Goal: Task Accomplishment & Management: Manage account settings

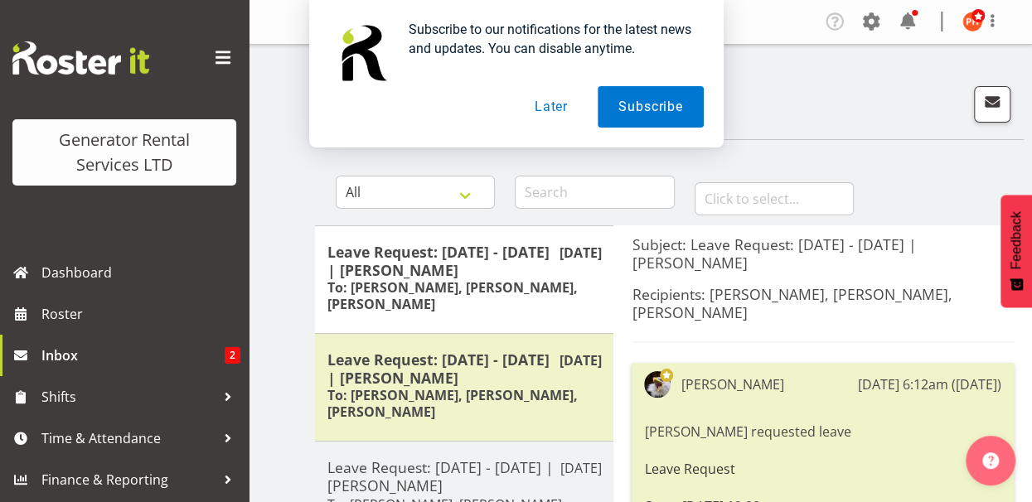
click at [544, 104] on button "Later" at bounding box center [551, 106] width 75 height 41
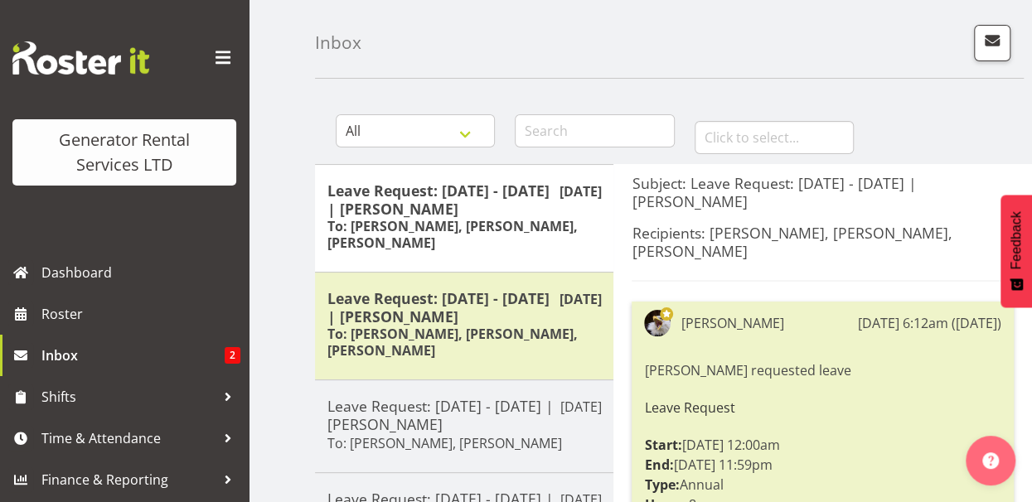
scroll to position [83, 0]
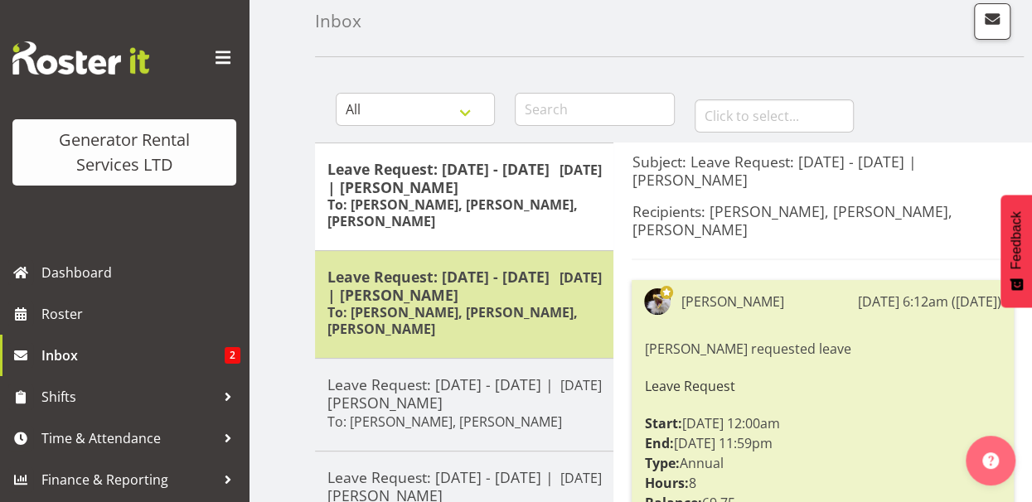
click at [463, 306] on h6 "To: [PERSON_NAME], [PERSON_NAME], [PERSON_NAME]" at bounding box center [464, 320] width 274 height 33
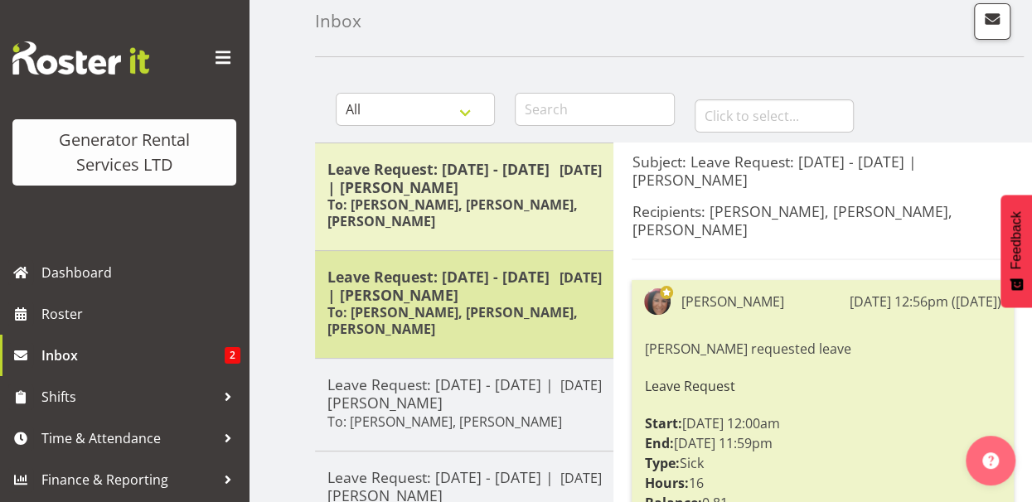
click at [478, 300] on h5 "Leave Request: [DATE] - [DATE] | [PERSON_NAME]" at bounding box center [464, 286] width 274 height 36
click at [419, 300] on h5 "Leave Request: [DATE] - [DATE] | [PERSON_NAME]" at bounding box center [464, 286] width 274 height 36
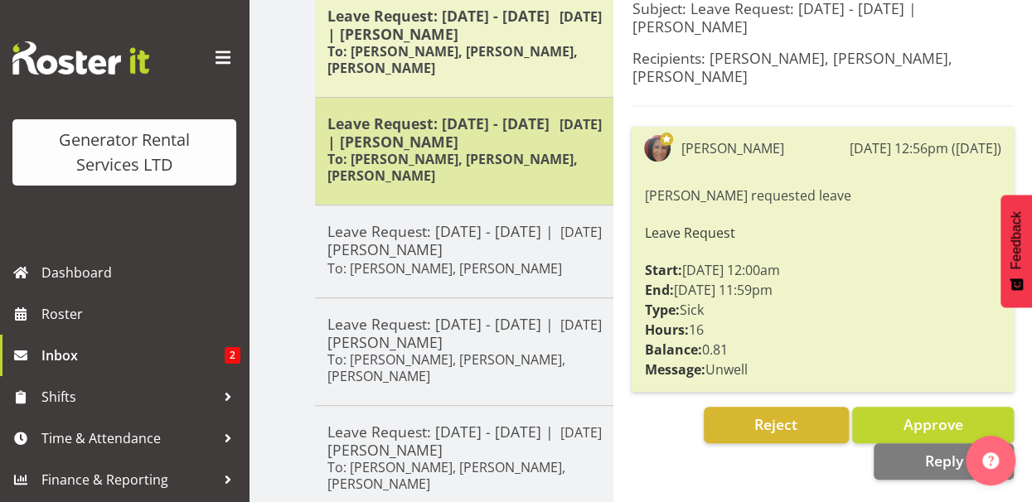
scroll to position [249, 0]
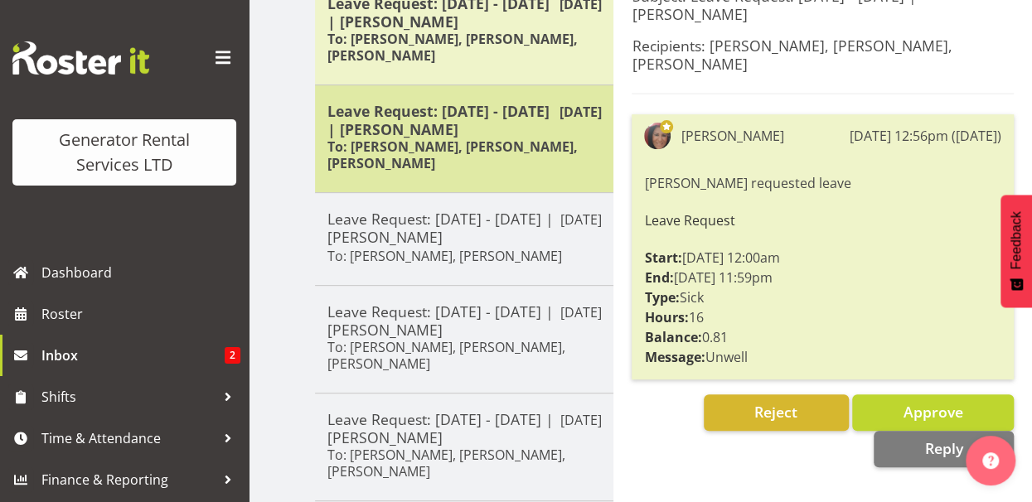
click at [388, 138] on h6 "To: [PERSON_NAME], [PERSON_NAME], [PERSON_NAME]" at bounding box center [464, 154] width 274 height 33
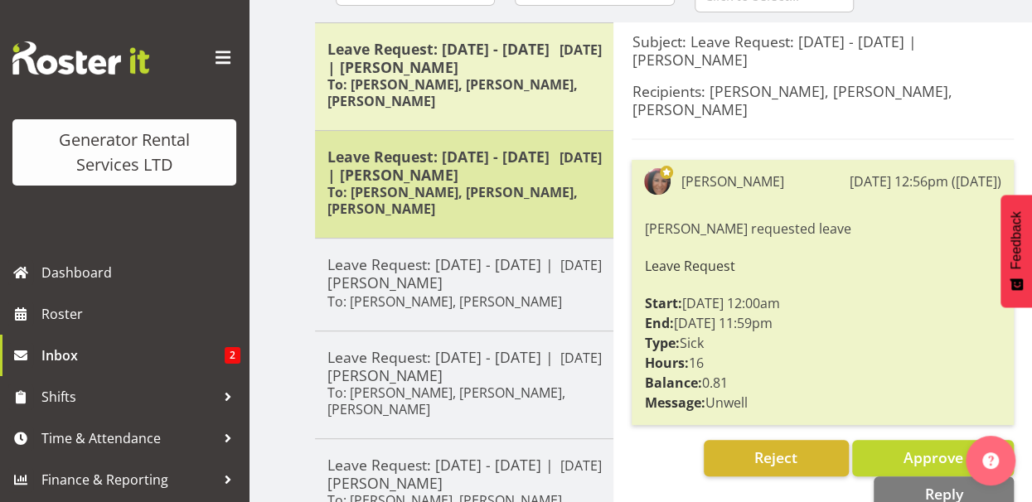
scroll to position [166, 0]
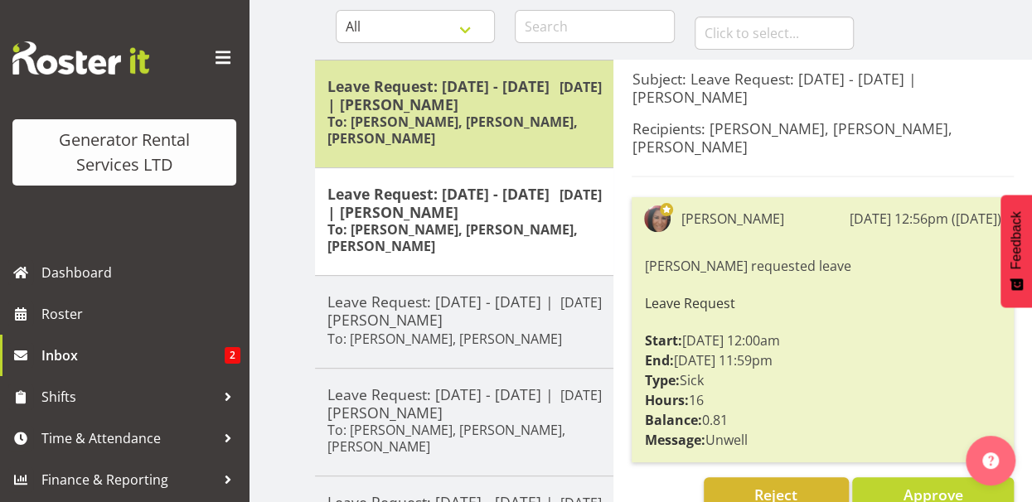
click at [423, 122] on h6 "To: [PERSON_NAME], [PERSON_NAME], [PERSON_NAME]" at bounding box center [464, 130] width 274 height 33
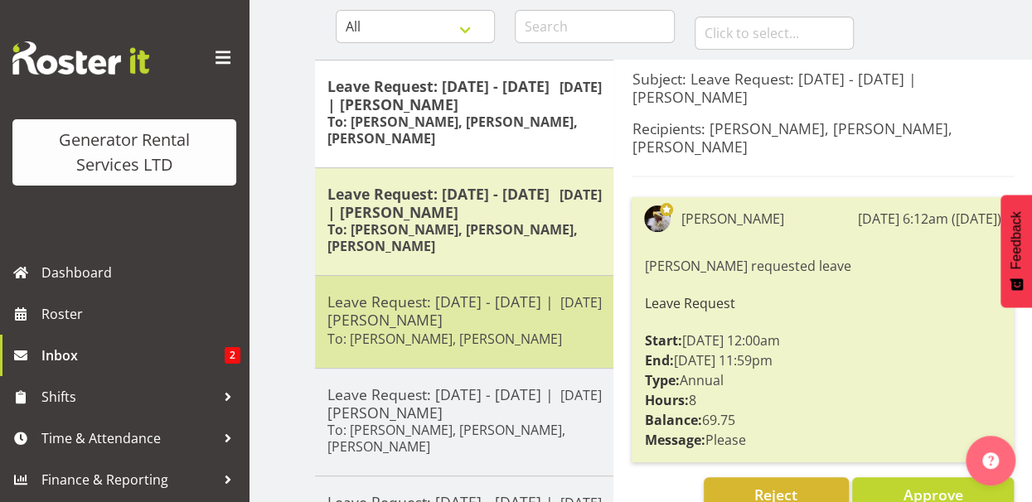
click at [410, 318] on h5 "Leave Request: [DATE] - [DATE] | [PERSON_NAME]" at bounding box center [464, 311] width 274 height 36
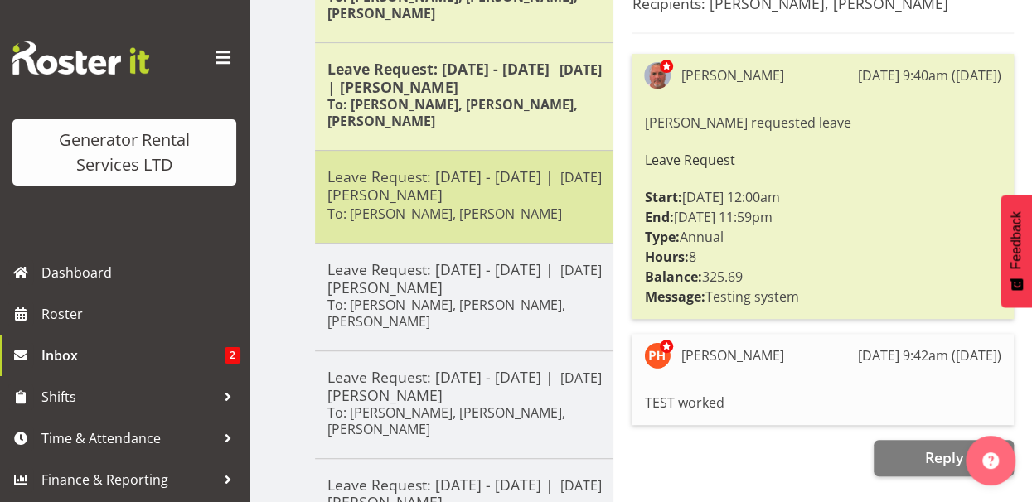
scroll to position [332, 0]
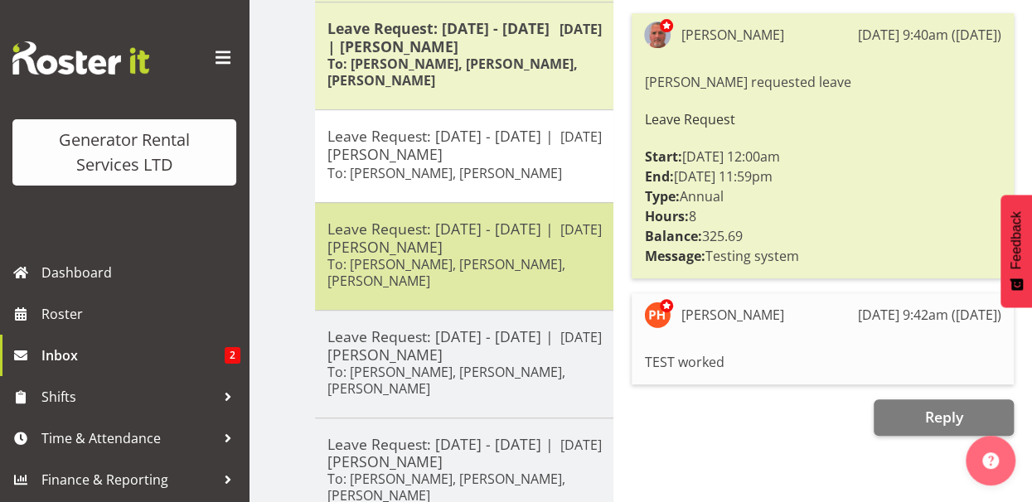
click at [426, 243] on h5 "Leave Request: [DATE] - [DATE] | [PERSON_NAME]" at bounding box center [464, 238] width 274 height 36
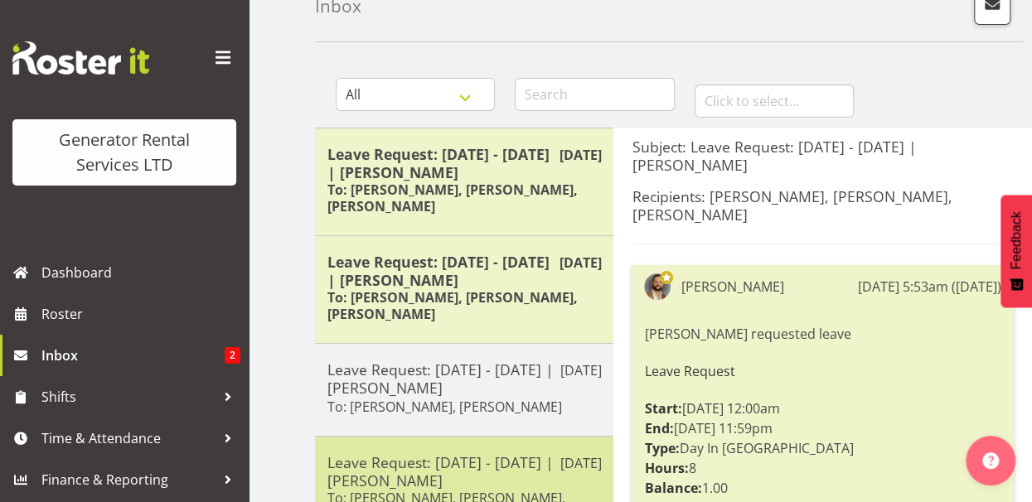
scroll to position [83, 0]
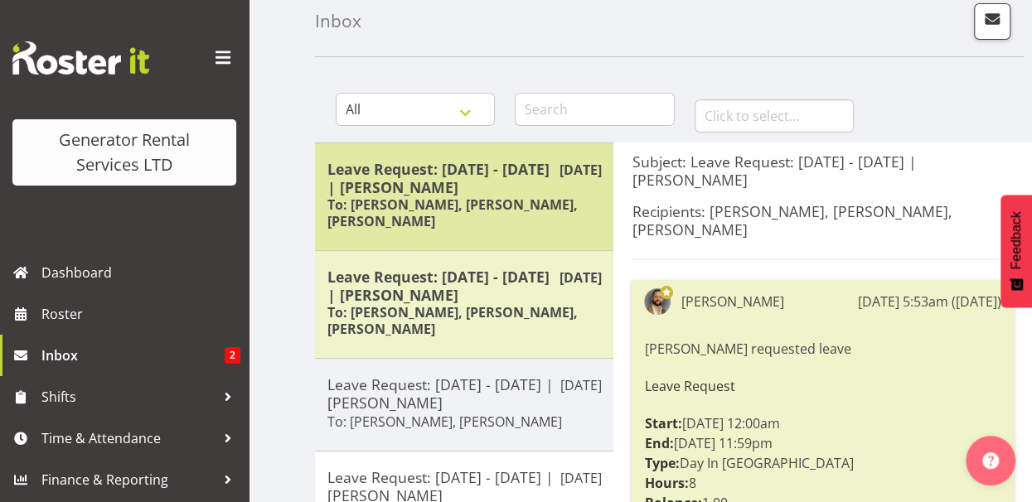
click at [429, 196] on h6 "To: [PERSON_NAME], [PERSON_NAME], [PERSON_NAME]" at bounding box center [464, 212] width 274 height 33
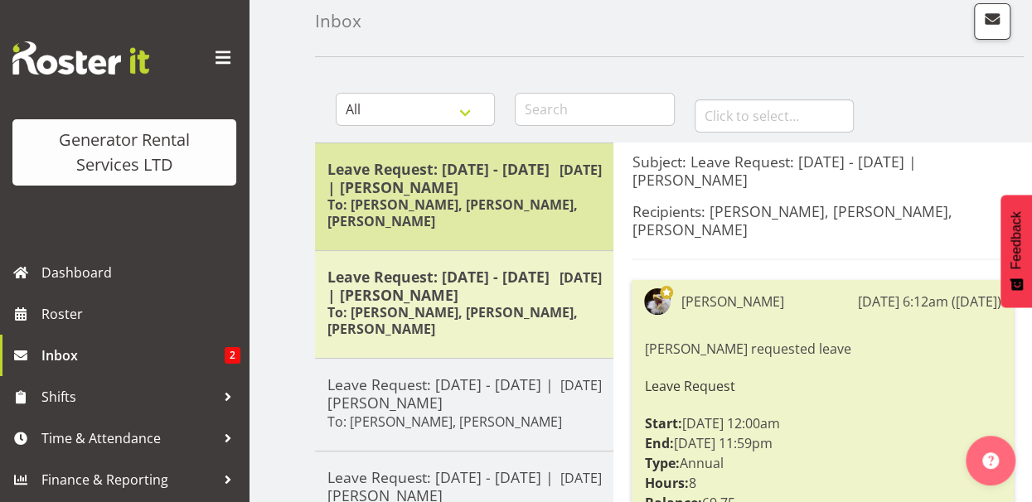
click at [415, 187] on h5 "Leave Request: [DATE] - [DATE] | [PERSON_NAME]" at bounding box center [464, 178] width 274 height 36
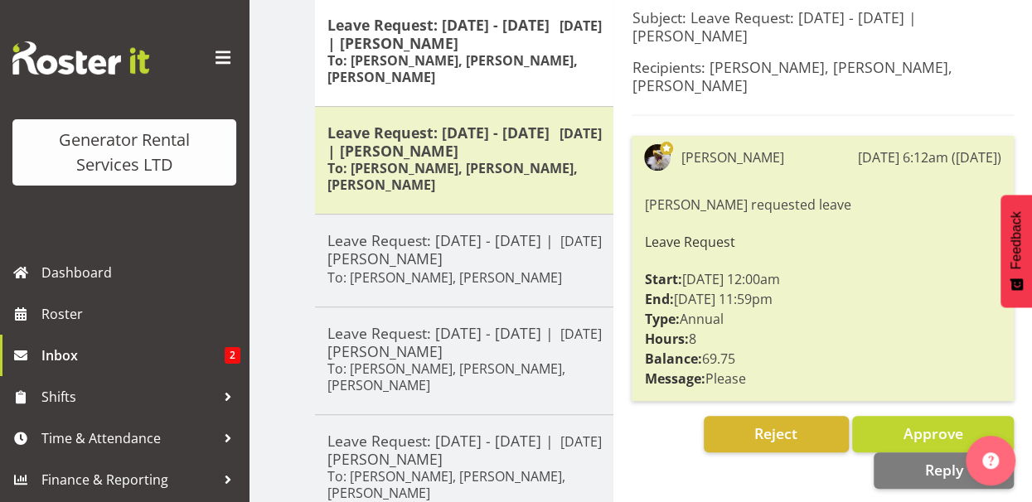
scroll to position [249, 0]
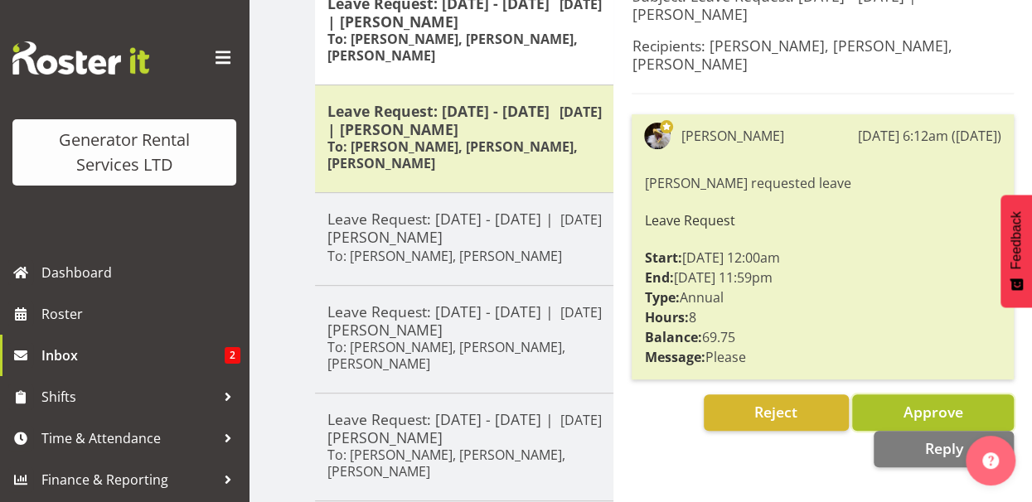
click at [952, 402] on span "Approve" at bounding box center [933, 412] width 60 height 20
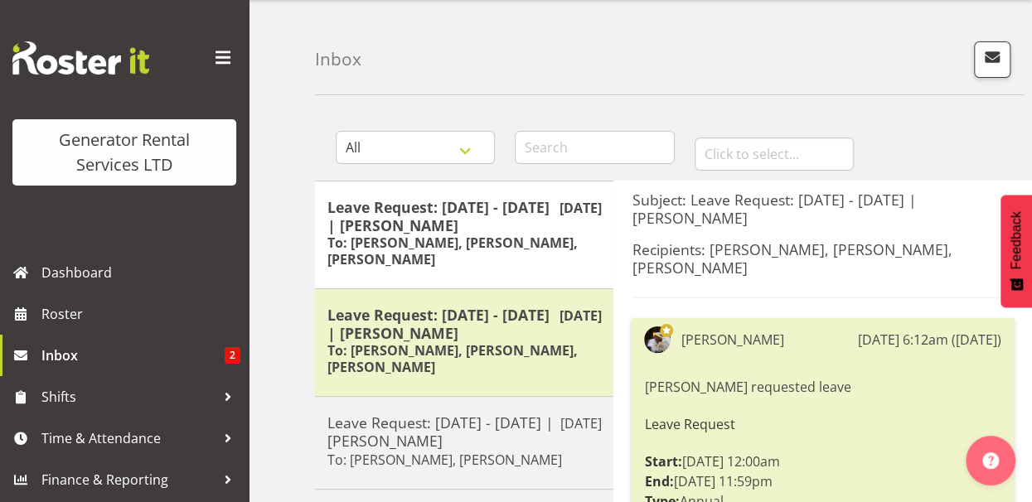
scroll to position [0, 0]
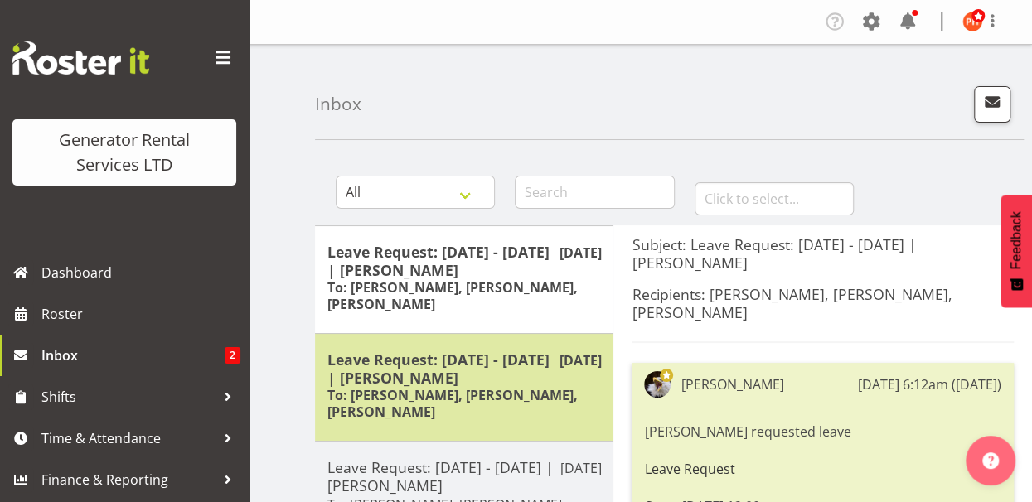
click at [419, 383] on h5 "Leave Request: [DATE] - [DATE] | [PERSON_NAME]" at bounding box center [464, 369] width 274 height 36
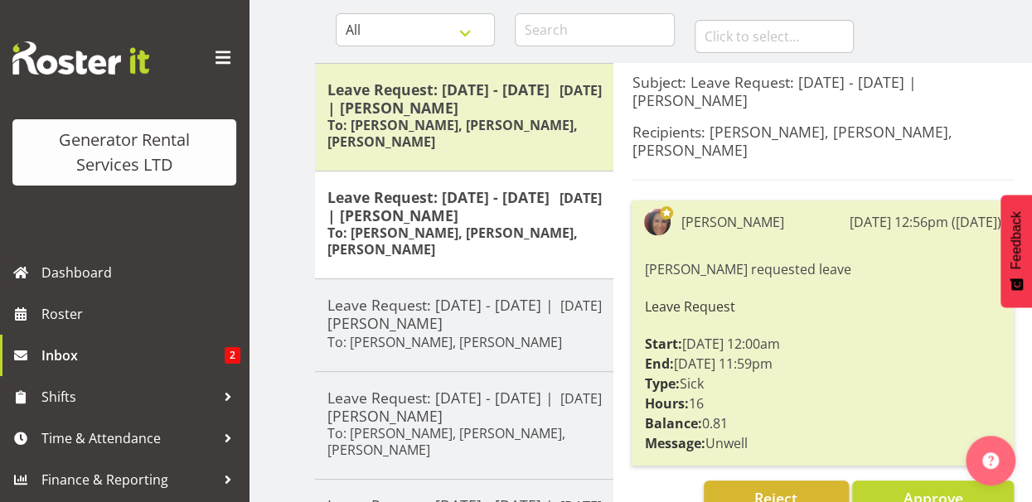
scroll to position [166, 0]
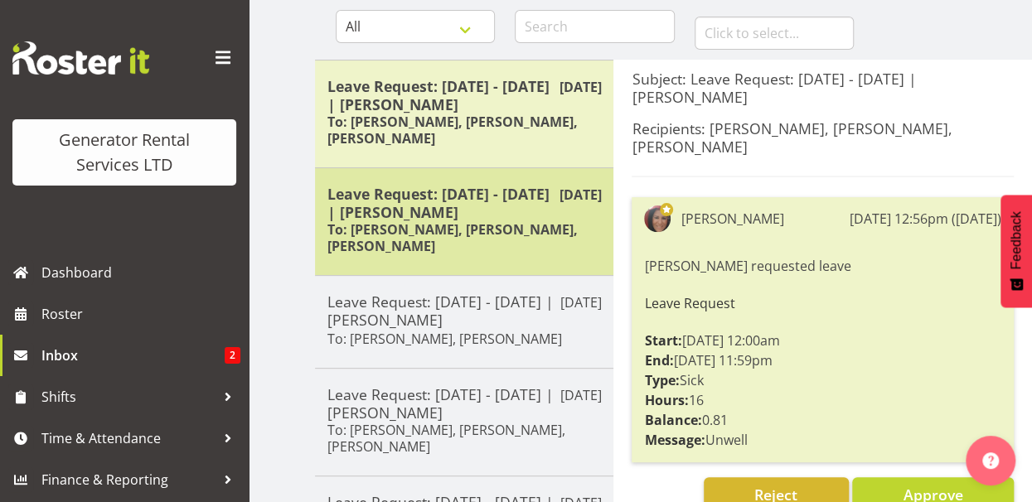
click at [395, 231] on h6 "To: [PERSON_NAME], [PERSON_NAME], [PERSON_NAME]" at bounding box center [464, 237] width 274 height 33
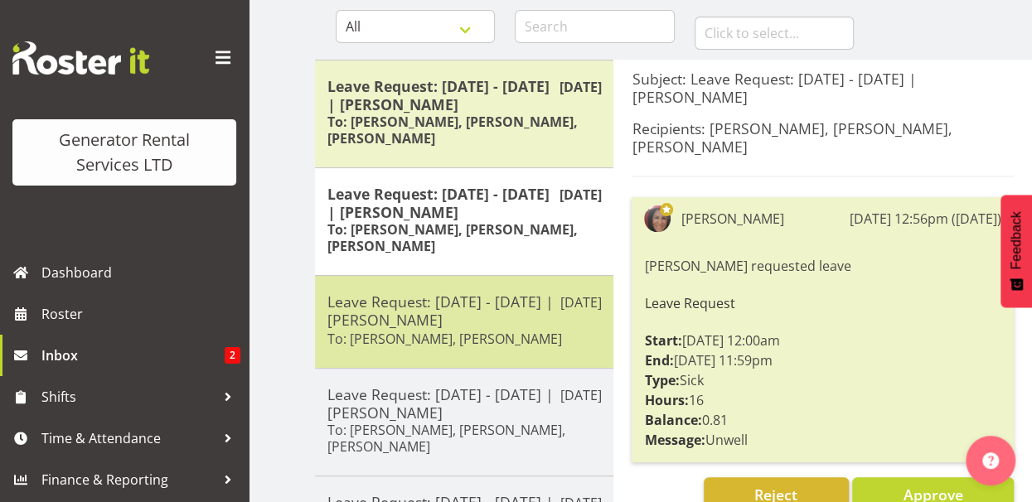
click at [434, 325] on h5 "Leave Request: [DATE] - [DATE] | [PERSON_NAME]" at bounding box center [464, 311] width 274 height 36
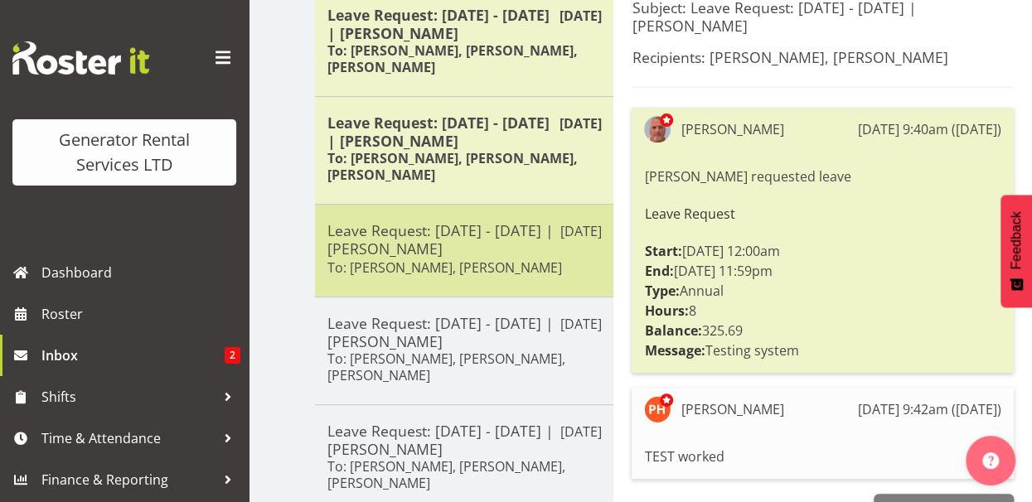
scroll to position [332, 0]
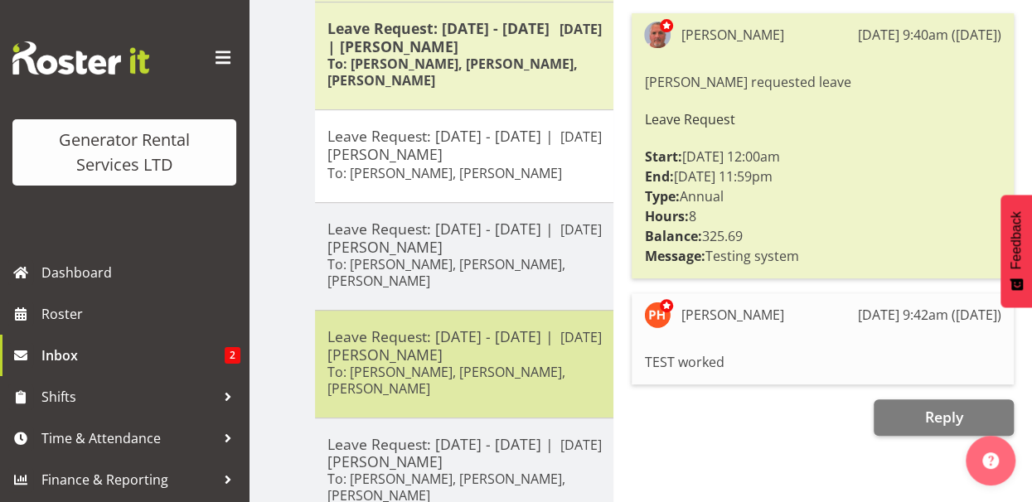
click at [453, 381] on h6 "To: [PERSON_NAME], [PERSON_NAME], [PERSON_NAME]" at bounding box center [464, 380] width 274 height 33
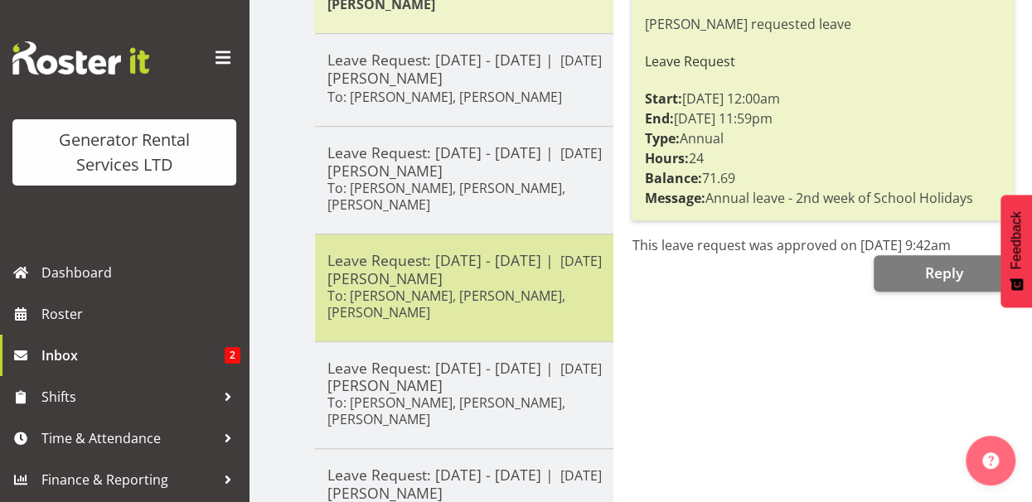
scroll to position [497, 0]
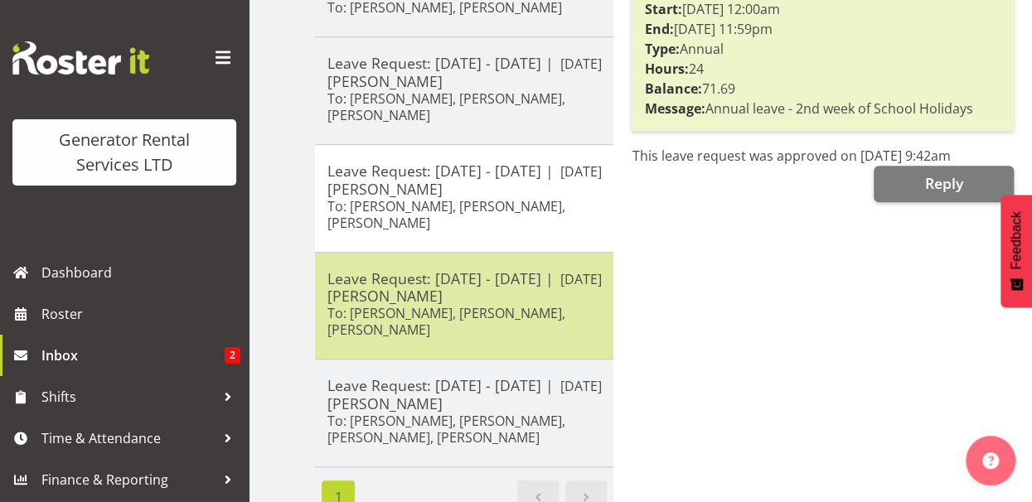
click at [434, 298] on h5 "Leave Request: [DATE] - [DATE] | [PERSON_NAME]" at bounding box center [464, 287] width 274 height 36
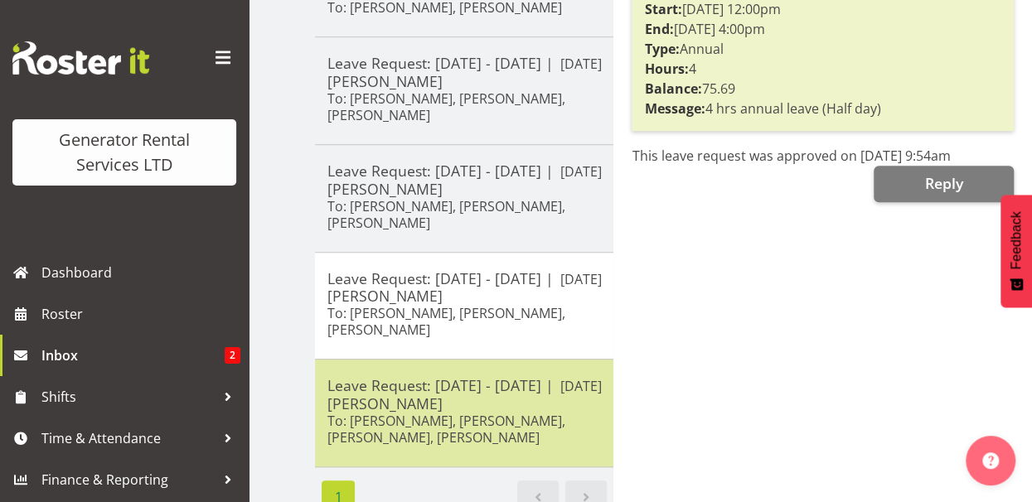
click at [422, 426] on h6 "To: [PERSON_NAME], [PERSON_NAME], [PERSON_NAME], [PERSON_NAME]" at bounding box center [464, 429] width 274 height 33
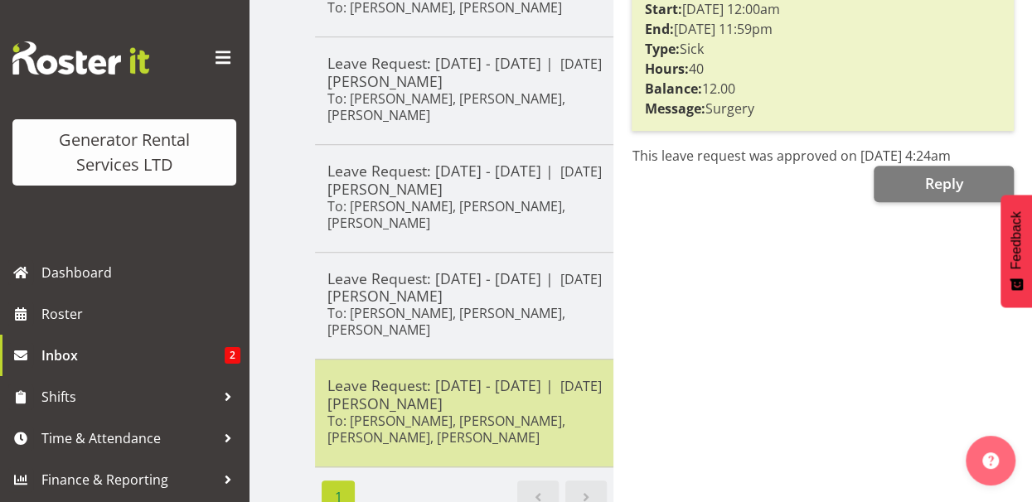
scroll to position [166, 0]
